Goal: Information Seeking & Learning: Learn about a topic

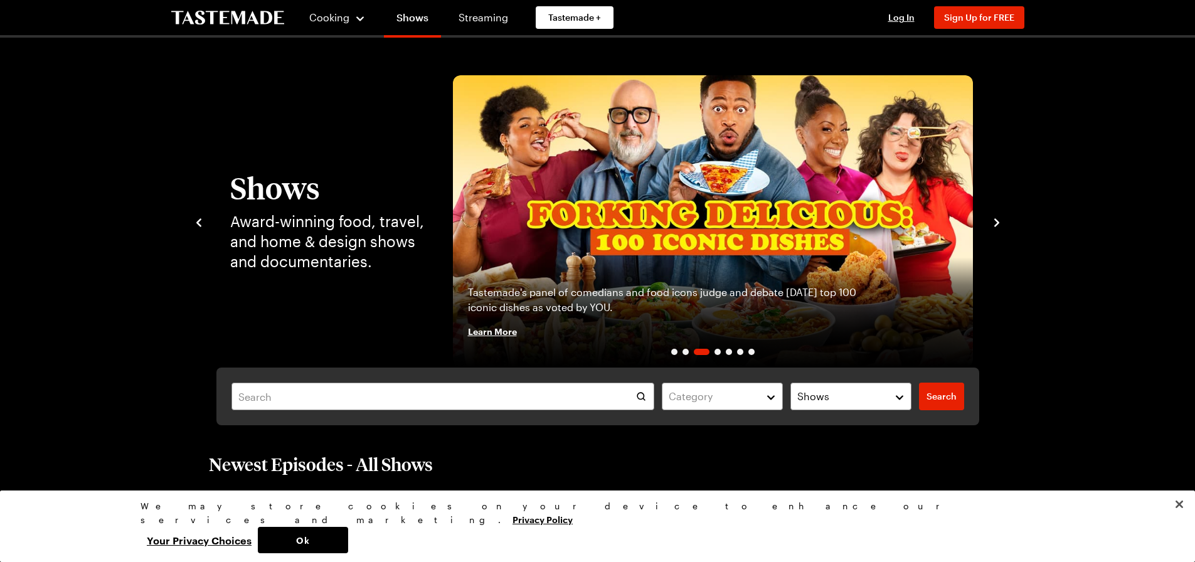
click at [1000, 218] on icon "navigate to next item" at bounding box center [997, 222] width 13 height 13
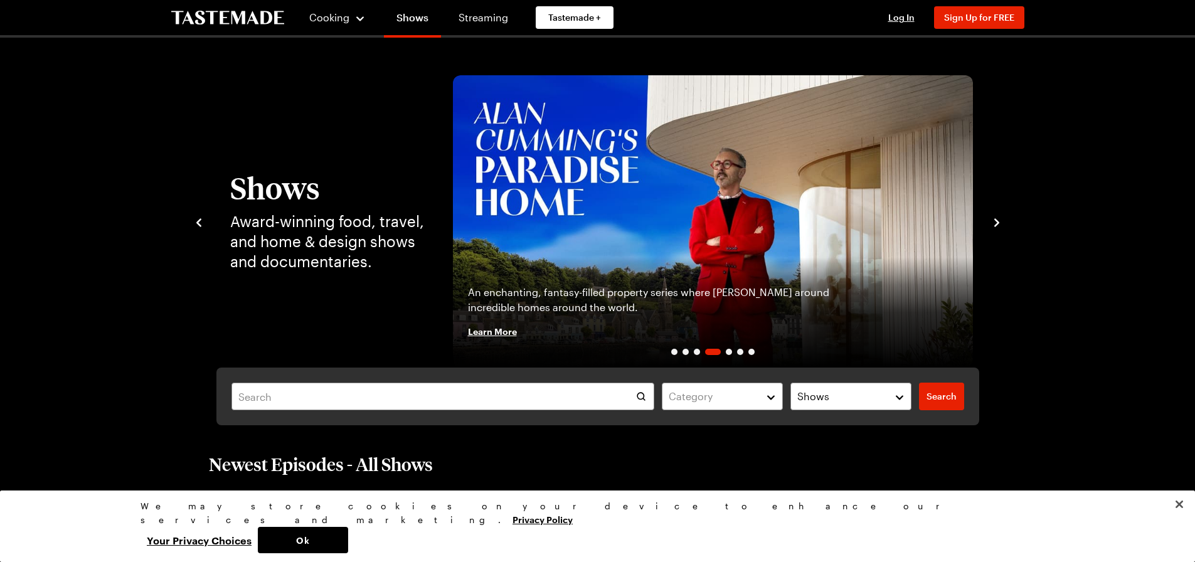
click at [1000, 218] on icon "navigate to next item" at bounding box center [997, 222] width 13 height 13
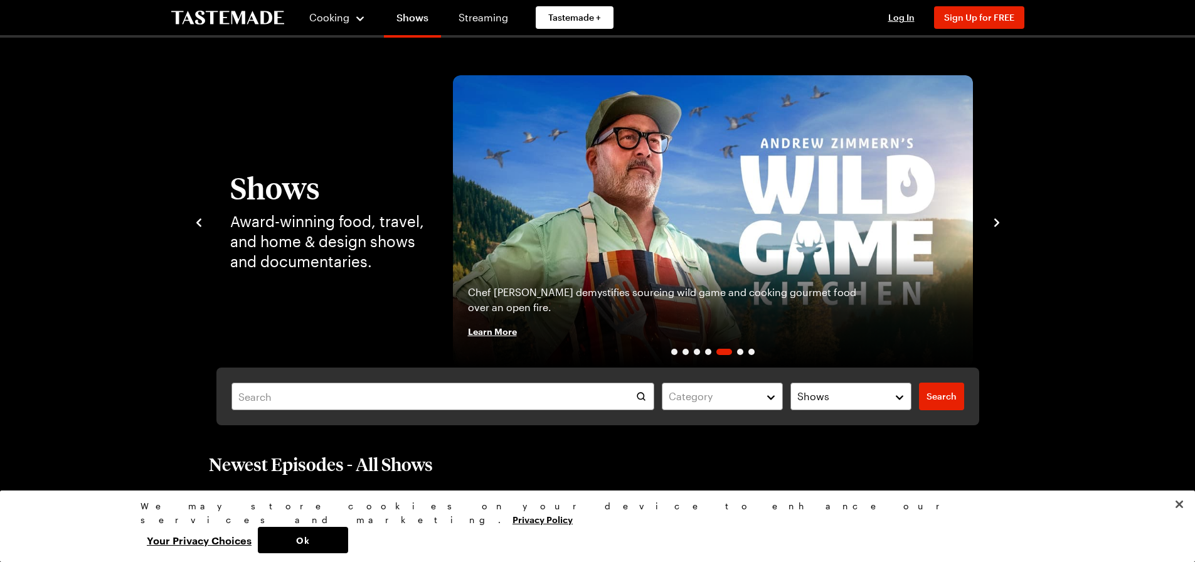
click at [1000, 218] on icon "navigate to next item" at bounding box center [997, 222] width 13 height 13
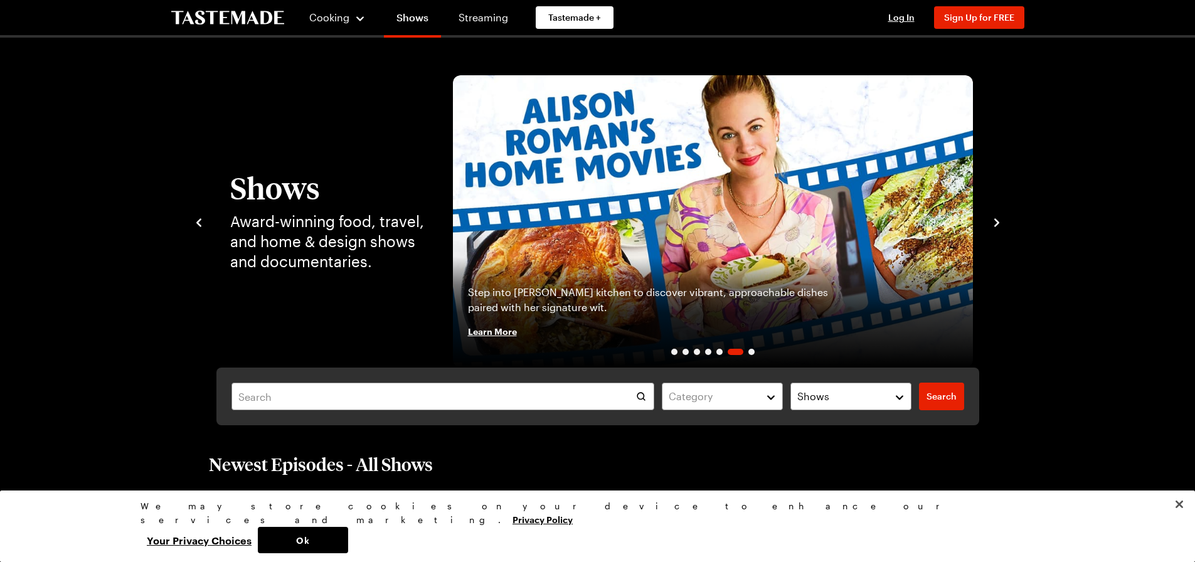
click at [1000, 218] on icon "navigate to next item" at bounding box center [997, 222] width 13 height 13
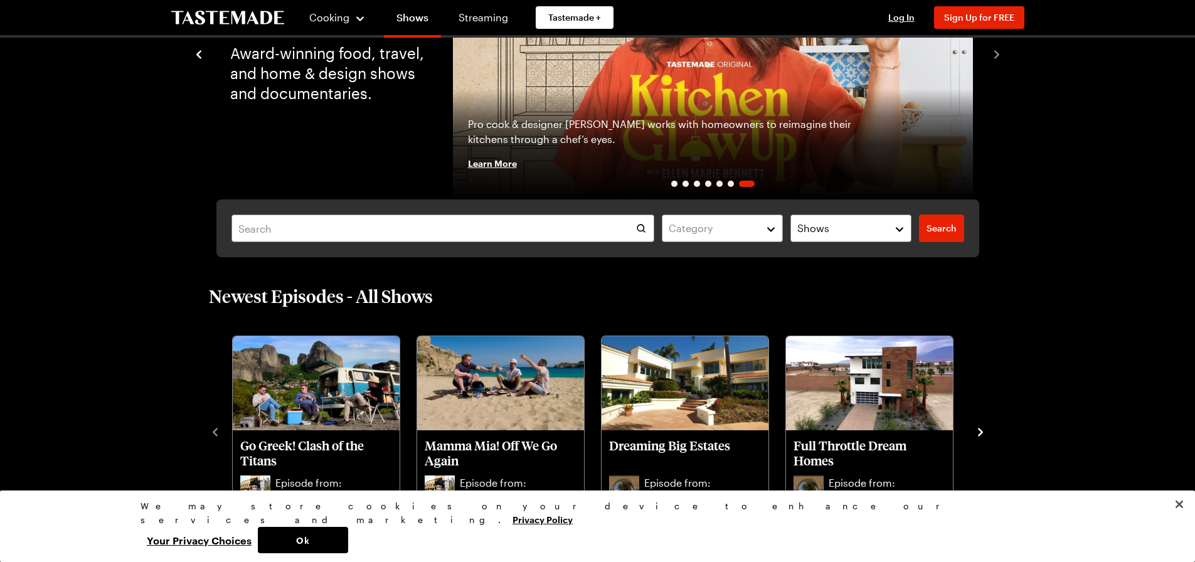
scroll to position [209, 0]
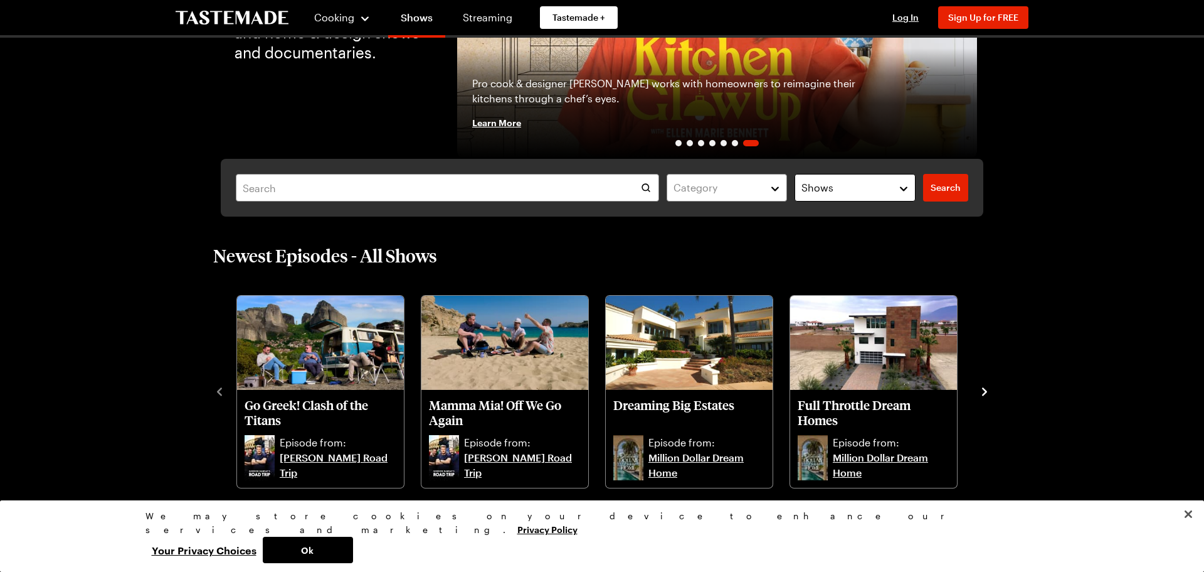
click at [902, 186] on button "Shows" at bounding box center [855, 188] width 121 height 28
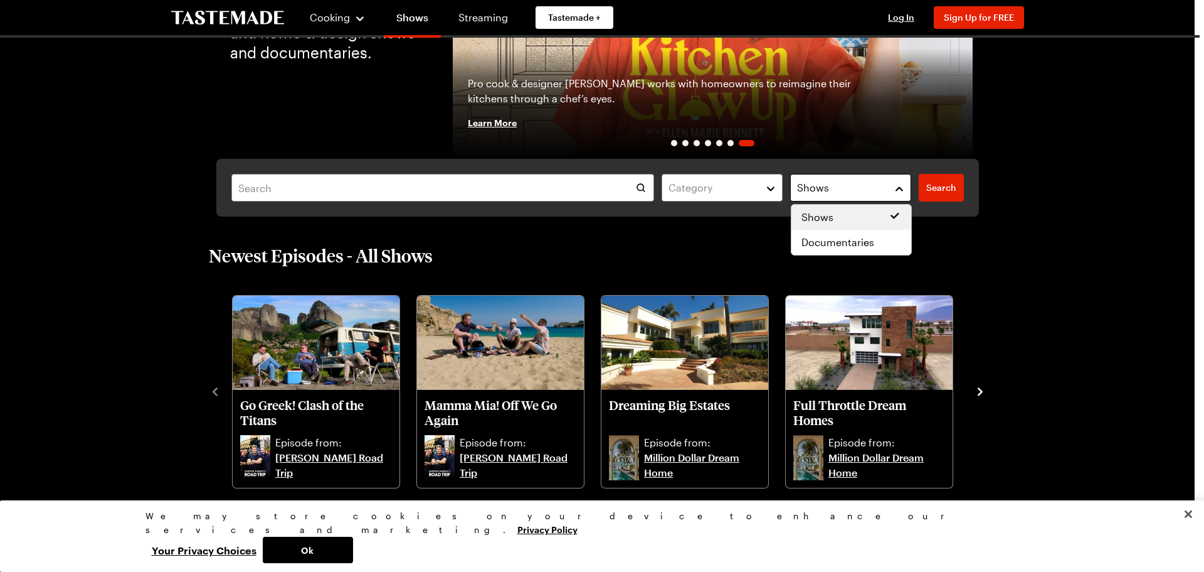
click at [902, 186] on button "Shows" at bounding box center [850, 188] width 121 height 28
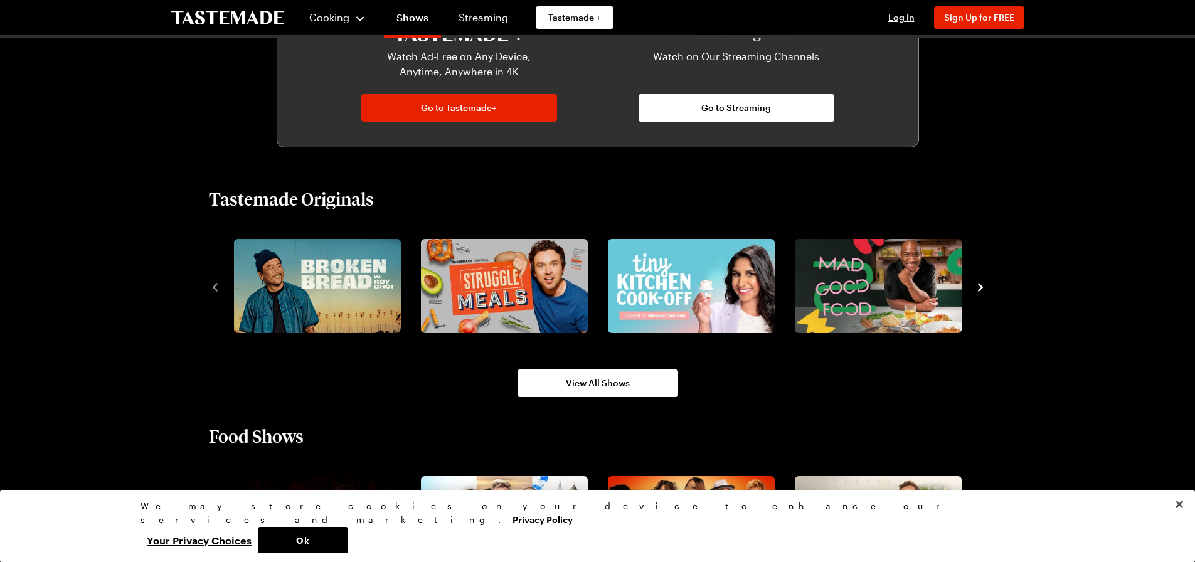
scroll to position [795, 0]
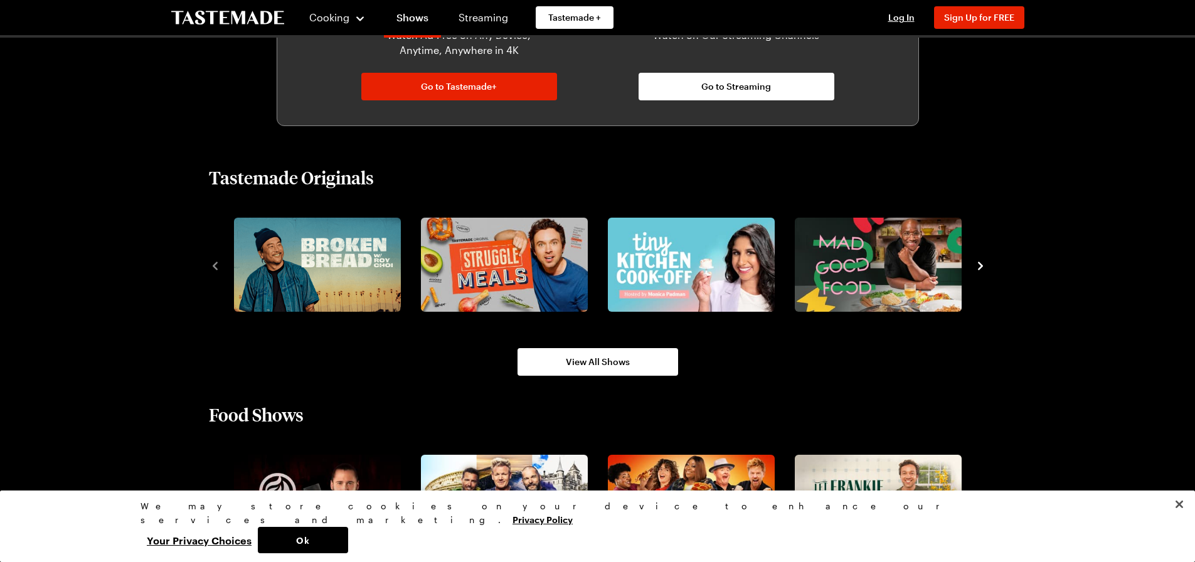
click at [982, 263] on icon "navigate to next item" at bounding box center [980, 266] width 13 height 13
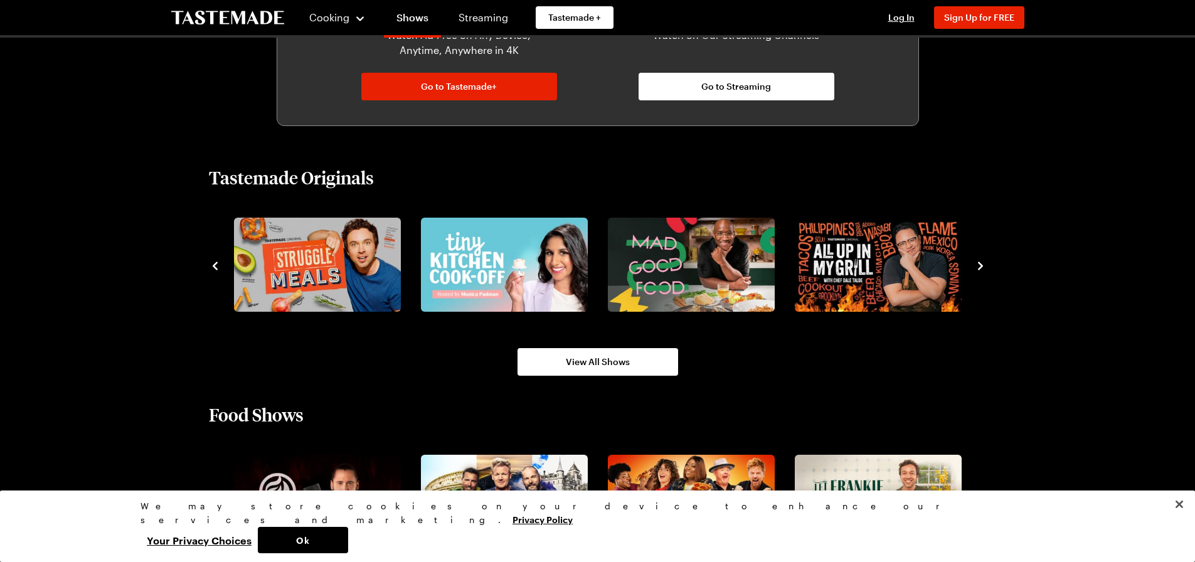
click at [982, 263] on icon "navigate to next item" at bounding box center [980, 266] width 13 height 13
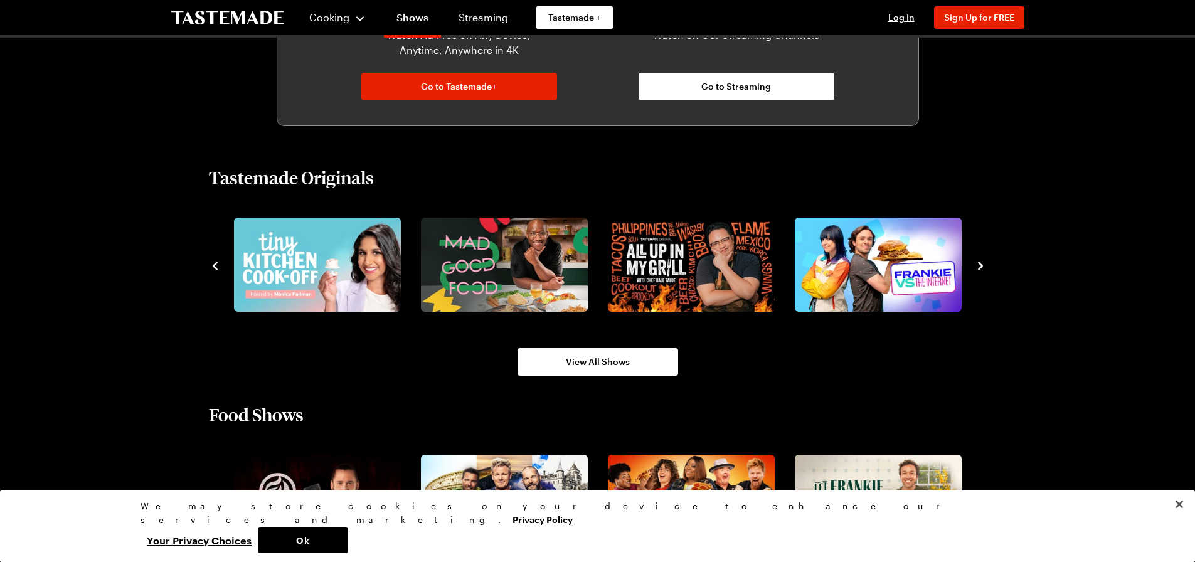
click at [982, 263] on icon "navigate to next item" at bounding box center [980, 266] width 13 height 13
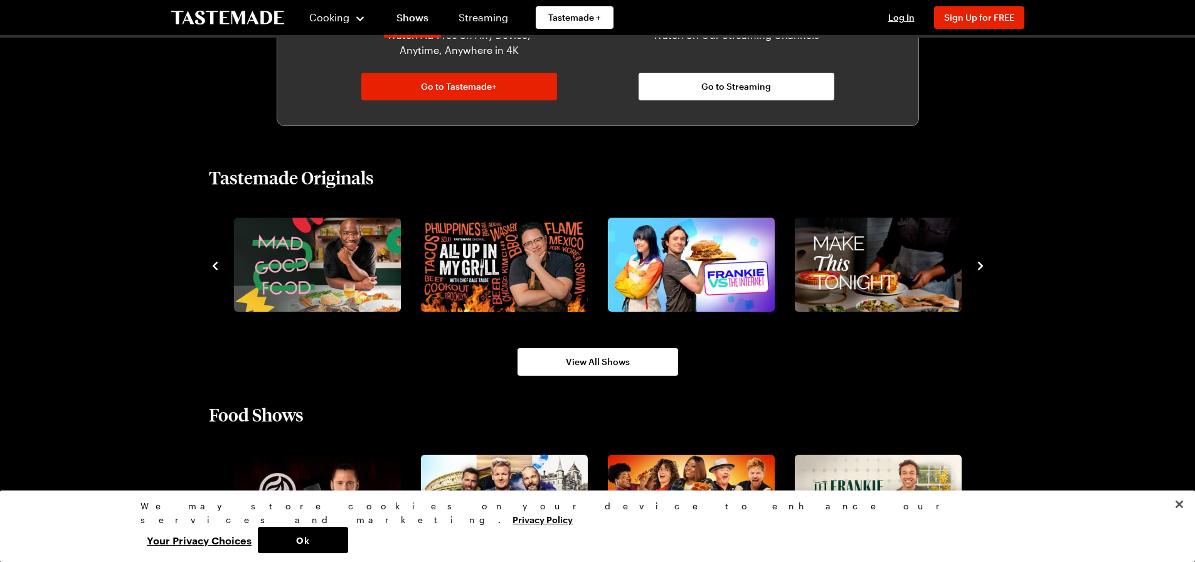
click at [982, 263] on icon "navigate to next item" at bounding box center [980, 266] width 13 height 13
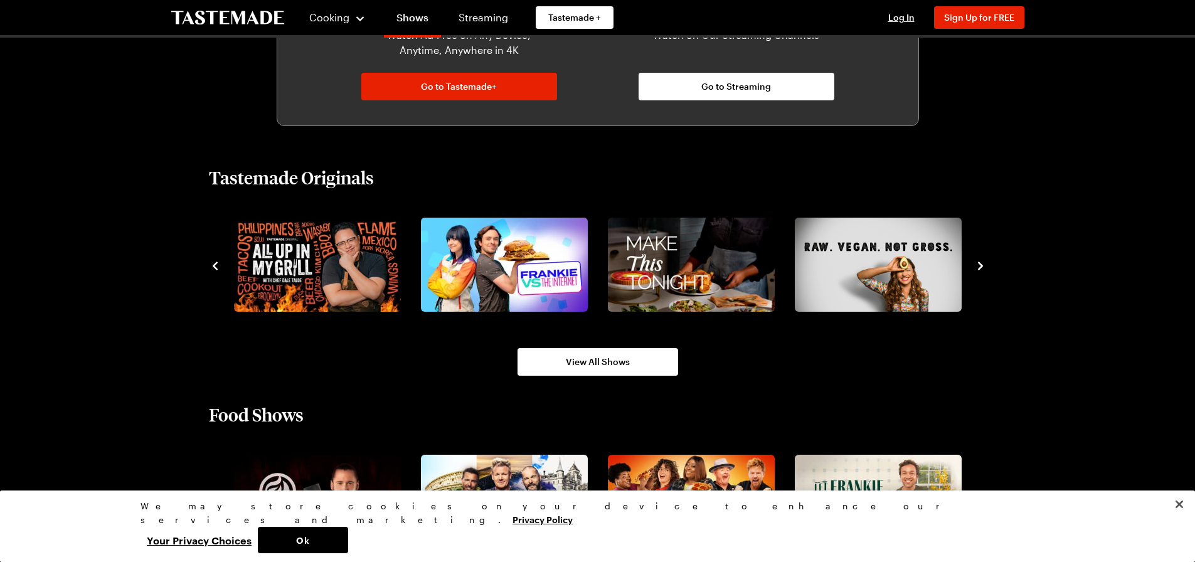
click at [982, 263] on icon "navigate to next item" at bounding box center [980, 266] width 13 height 13
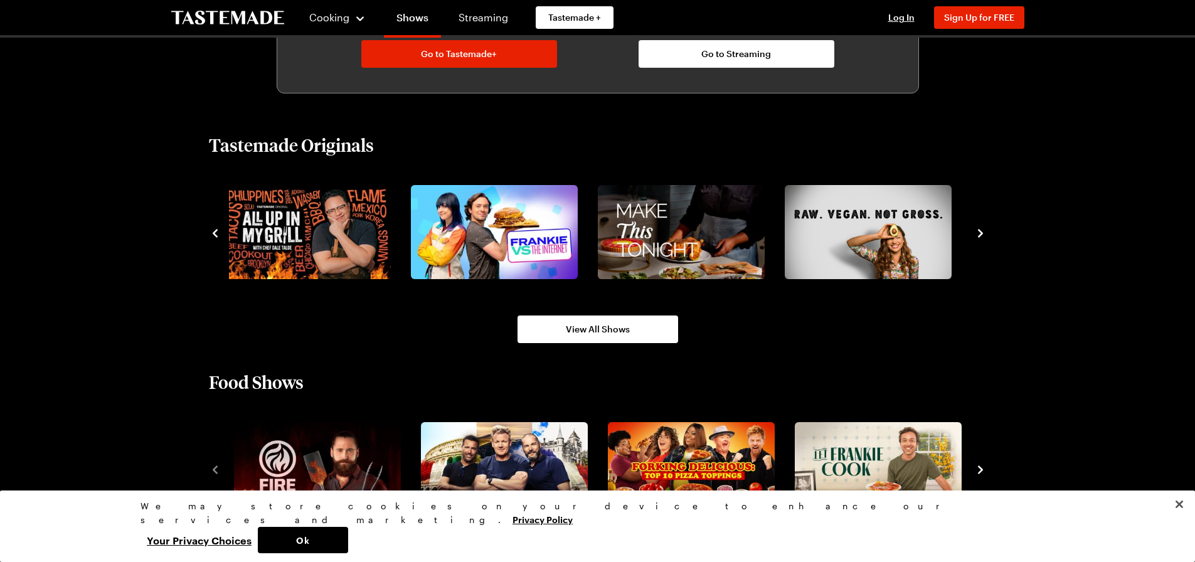
scroll to position [1004, 0]
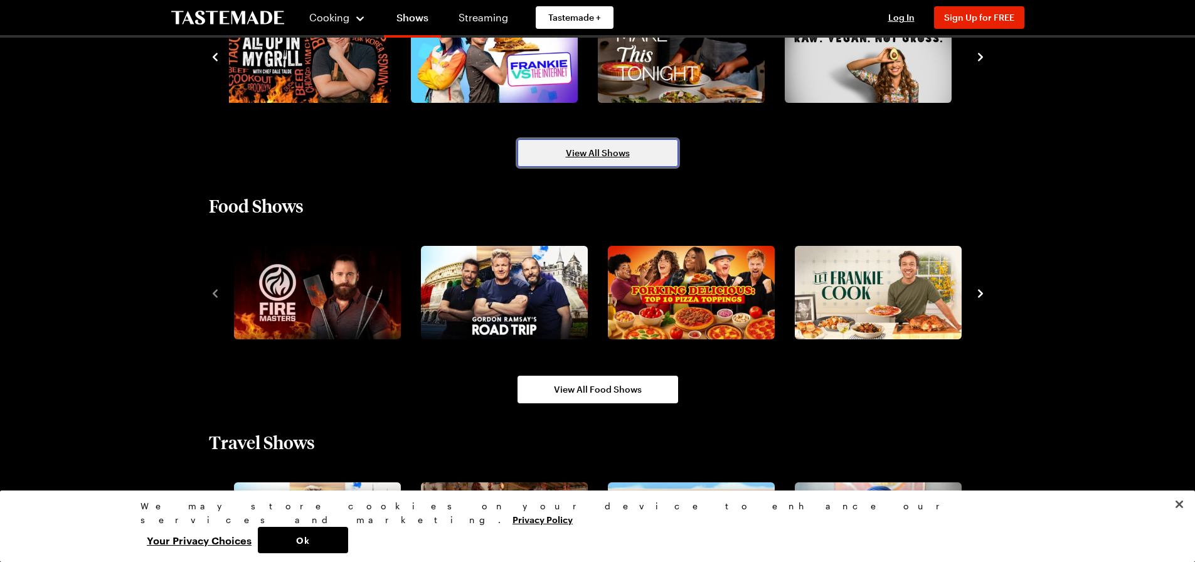
click at [610, 150] on span "View All Shows" at bounding box center [598, 153] width 64 height 13
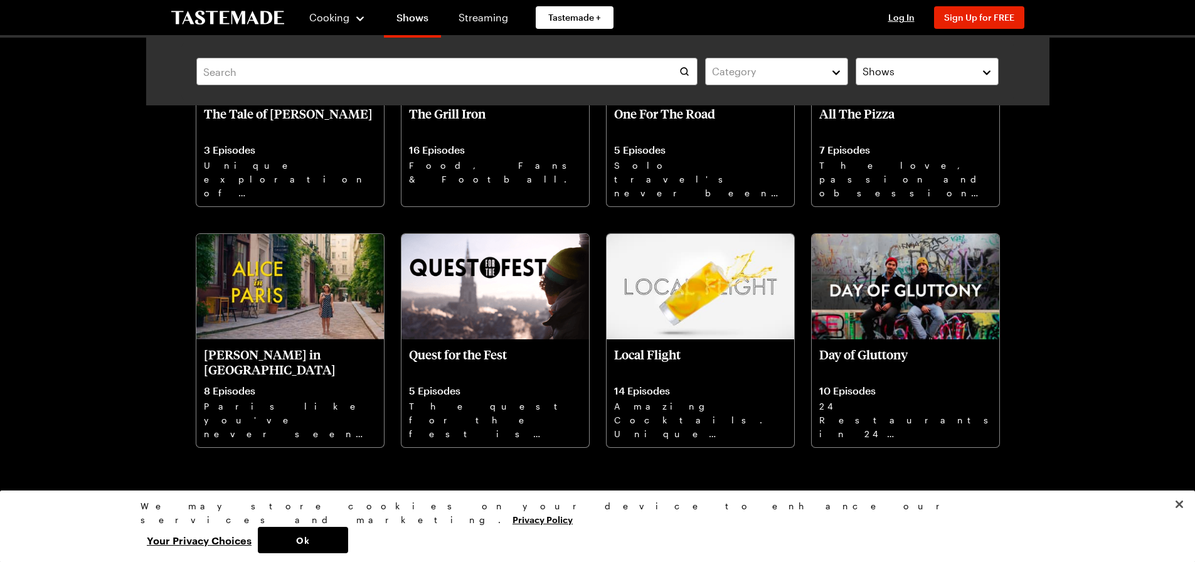
scroll to position [6775, 0]
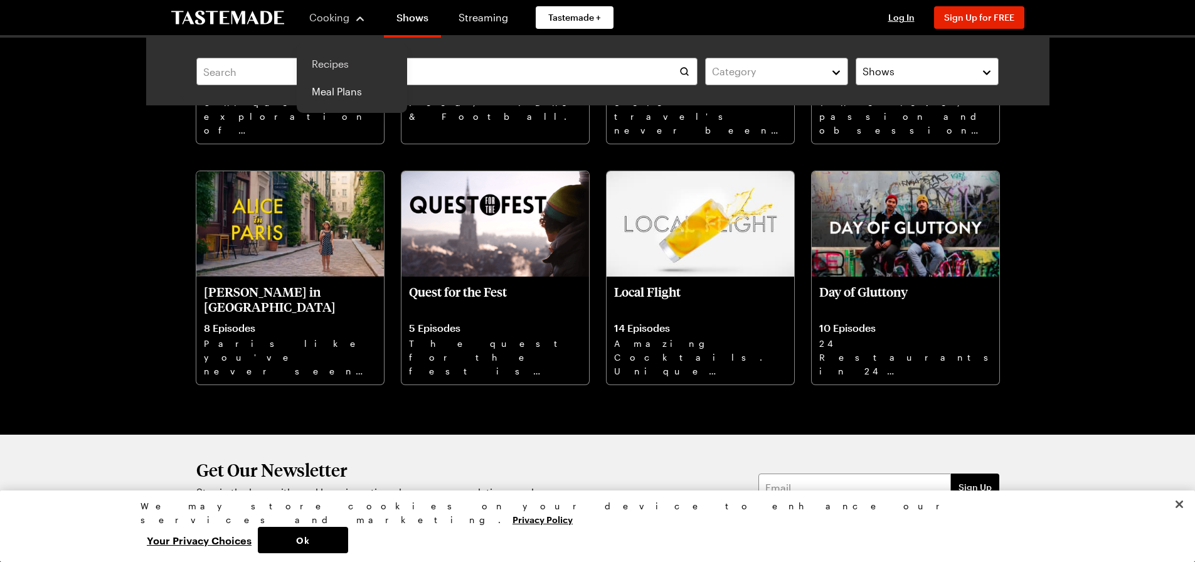
click at [332, 64] on link "Recipes" at bounding box center [351, 64] width 95 height 28
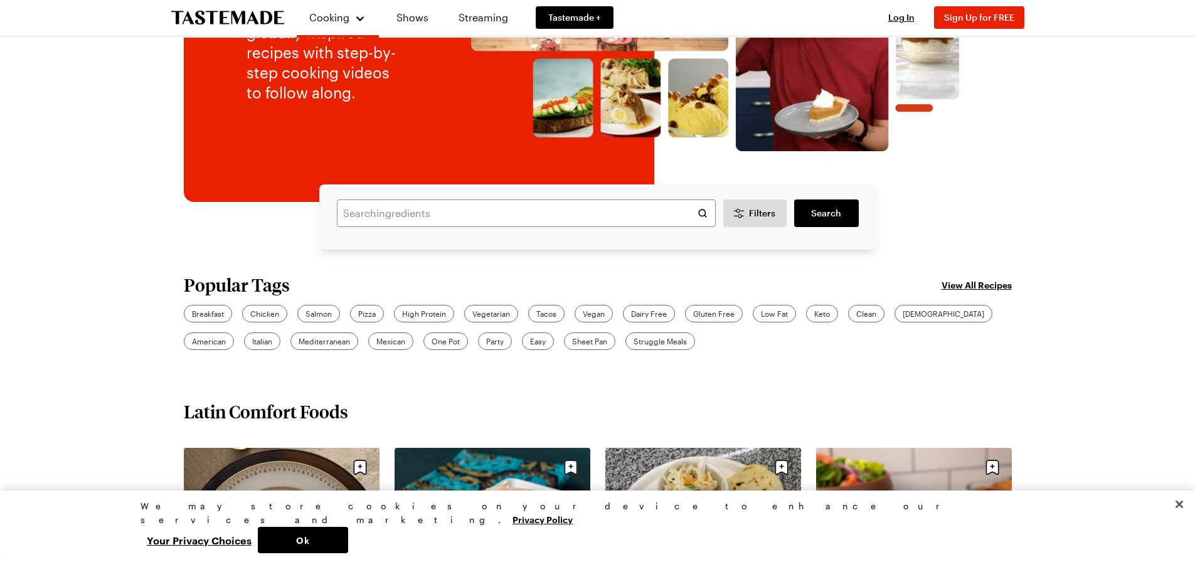
scroll to position [334, 0]
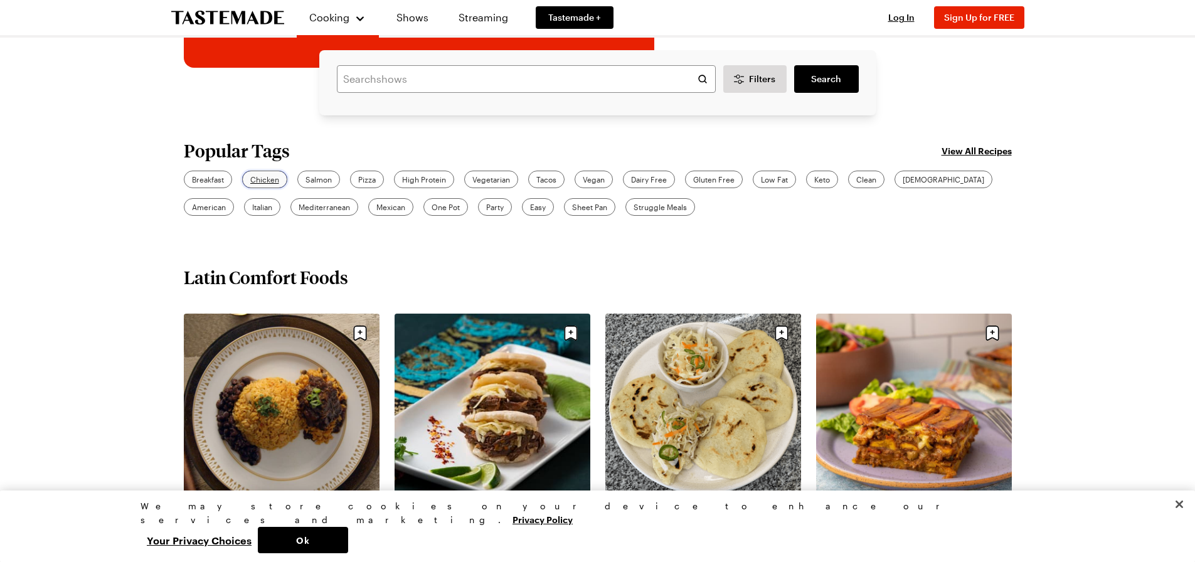
click at [274, 181] on span "Chicken" at bounding box center [264, 179] width 29 height 11
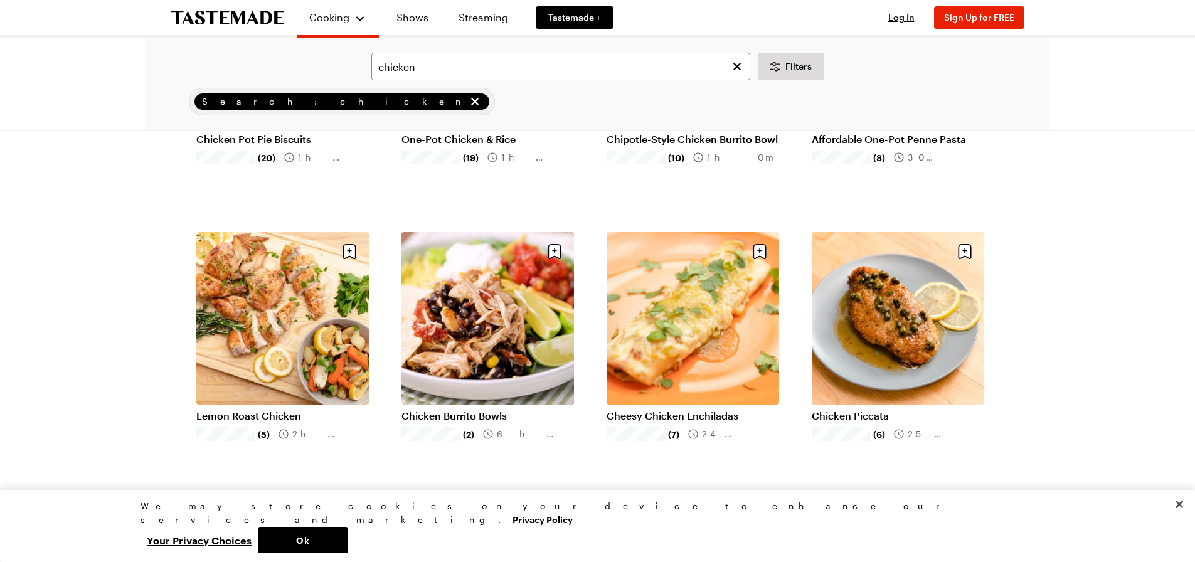
scroll to position [293, 0]
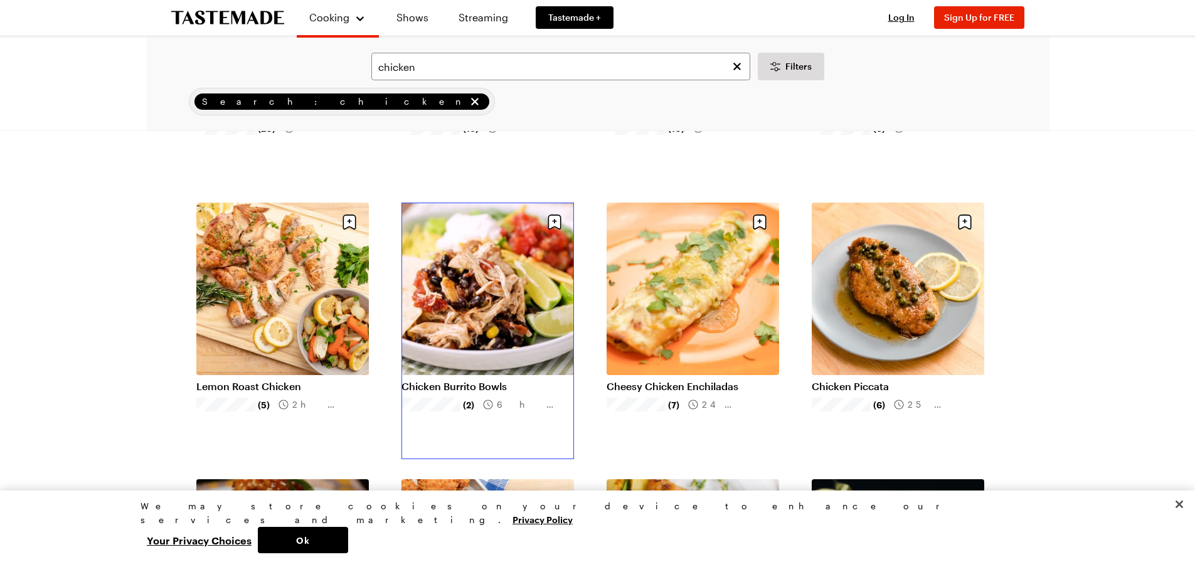
click at [518, 380] on link "Chicken Burrito Bowls" at bounding box center [487, 386] width 173 height 13
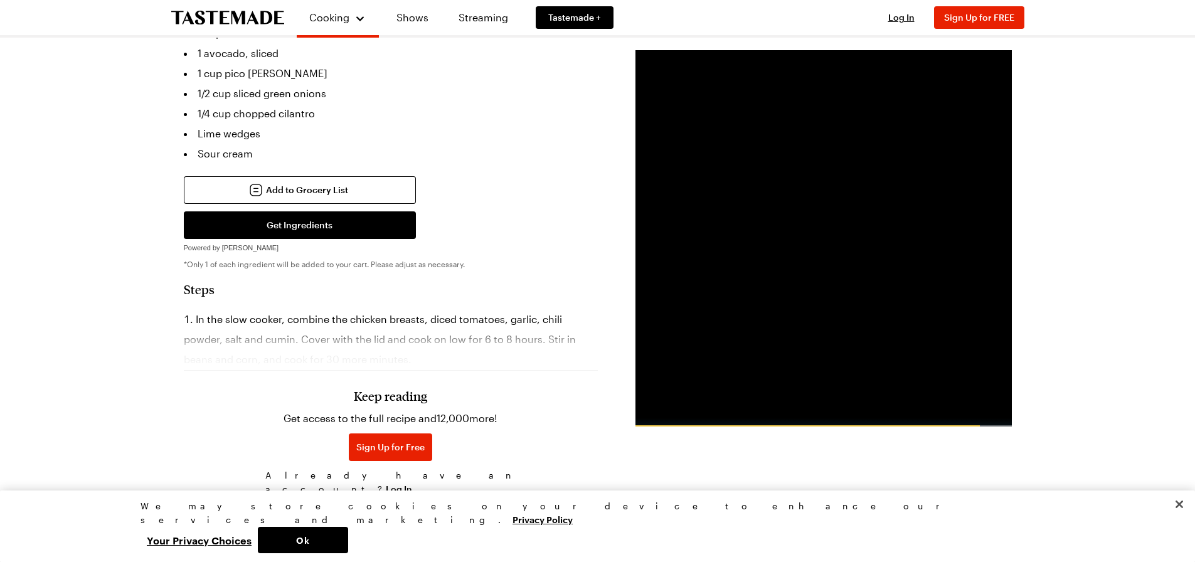
scroll to position [753, 0]
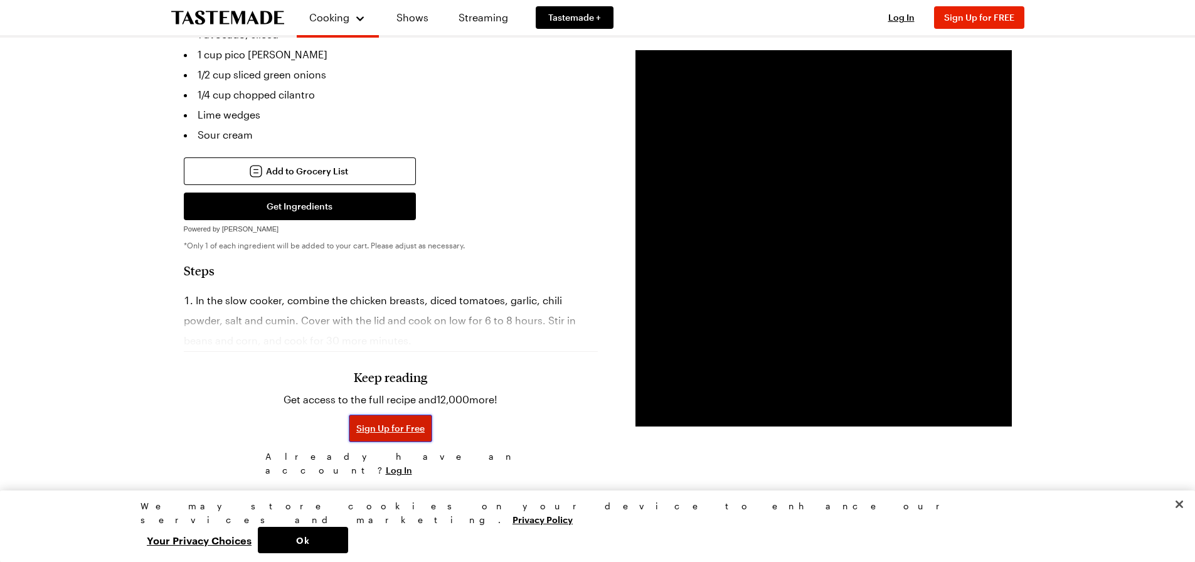
click at [378, 422] on span "Sign Up for Free" at bounding box center [390, 428] width 68 height 13
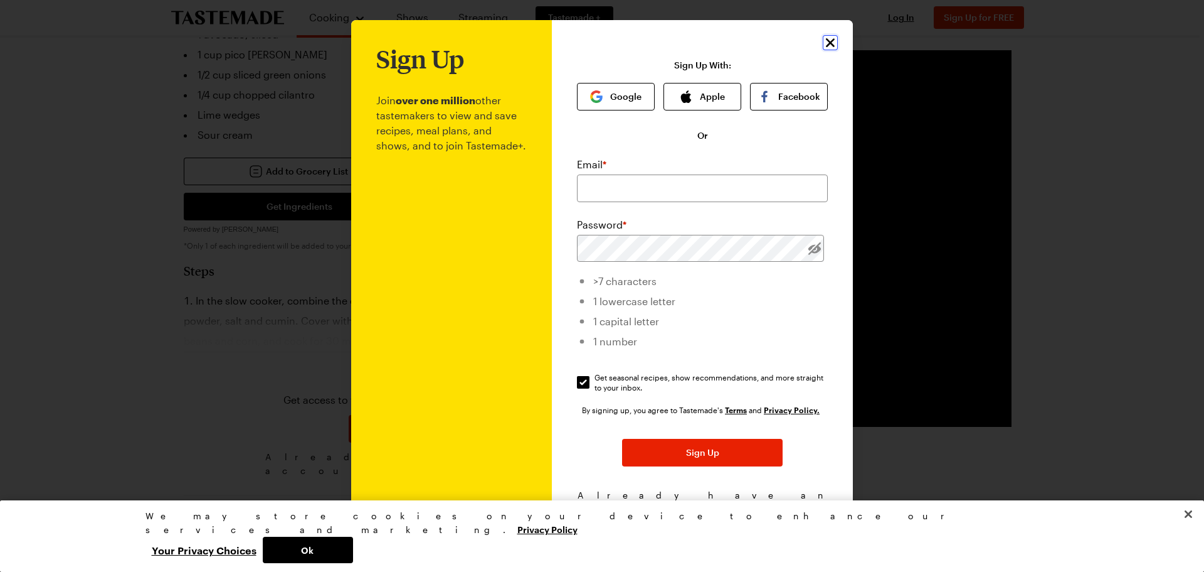
click at [831, 41] on icon "Close" at bounding box center [830, 42] width 15 height 15
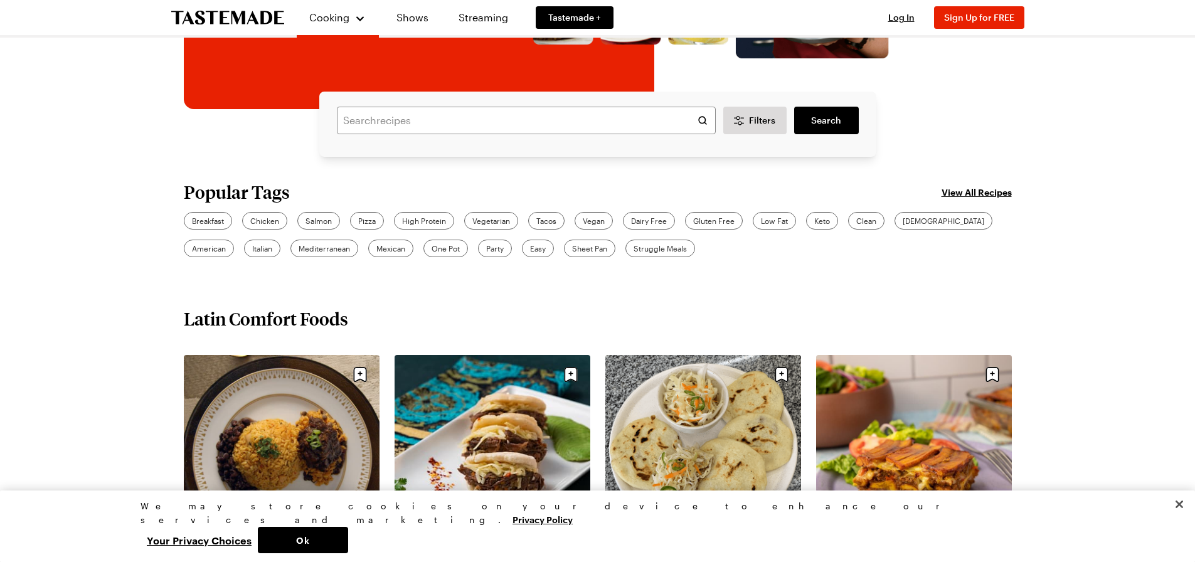
scroll to position [334, 0]
